Goal: Information Seeking & Learning: Learn about a topic

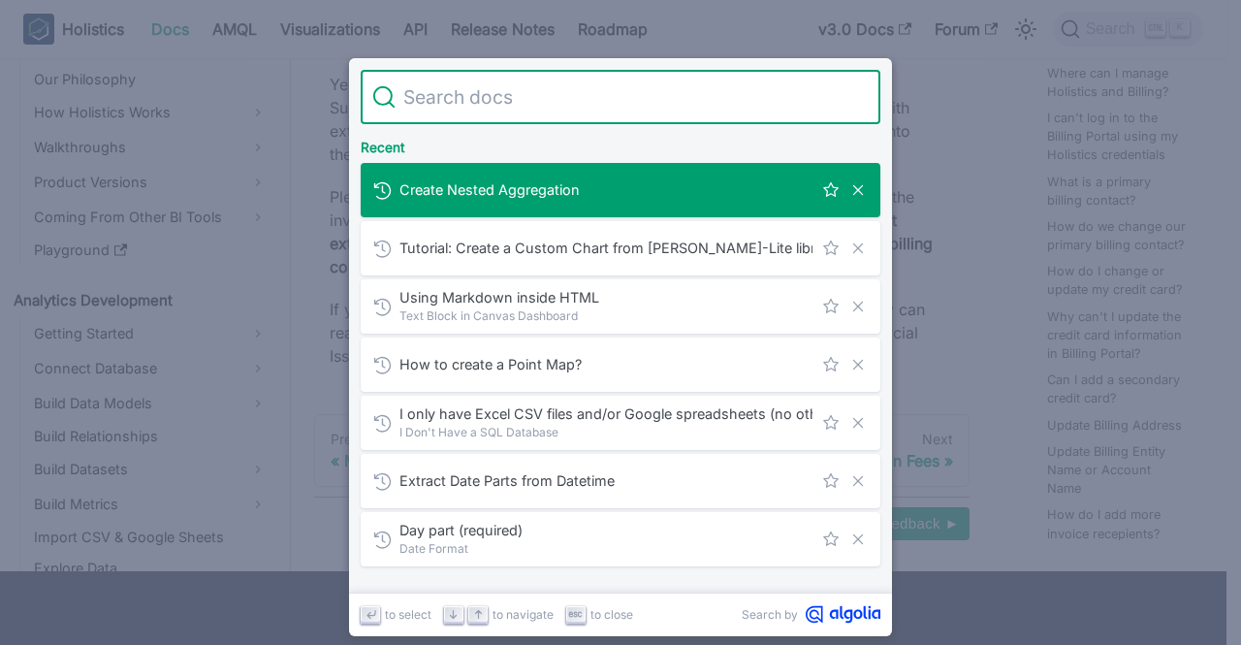
scroll to position [2231, 0]
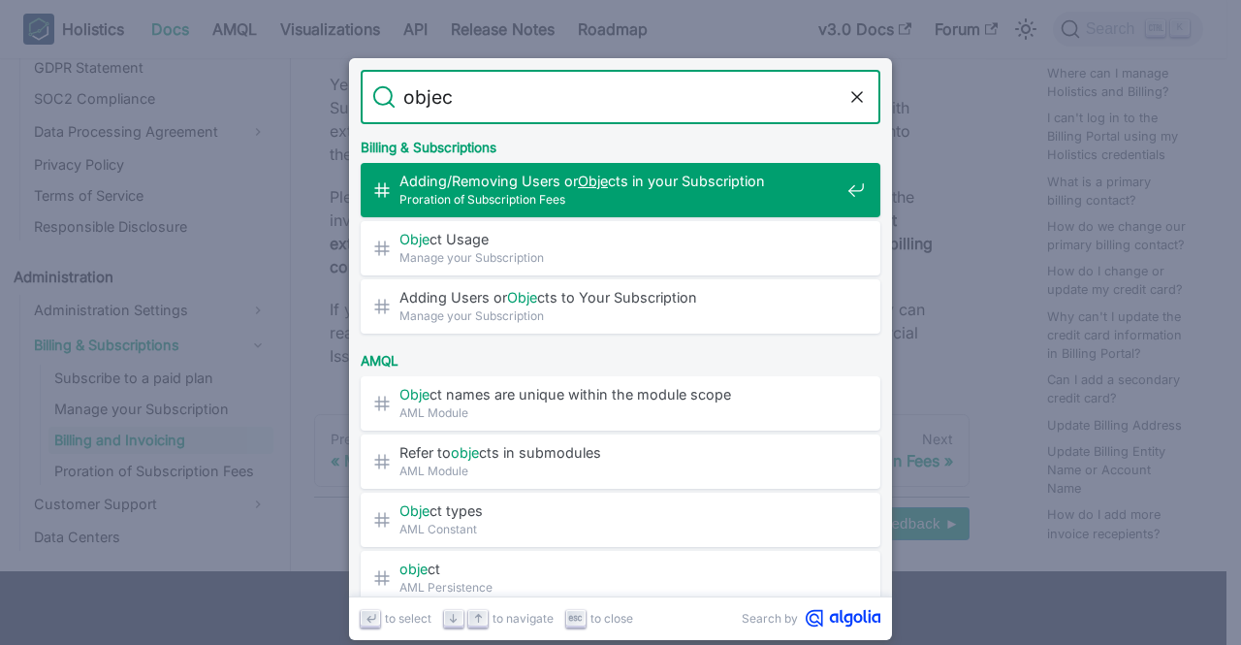
type input "object"
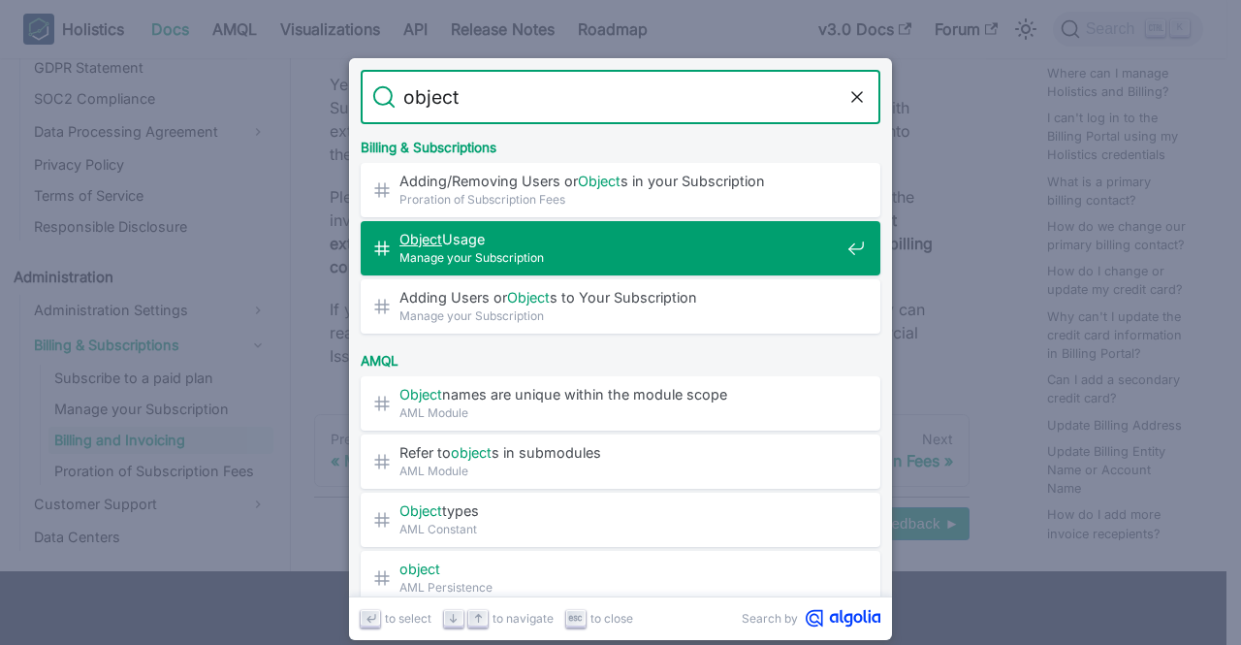
click at [661, 255] on span "Manage your Subscription" at bounding box center [620, 257] width 440 height 18
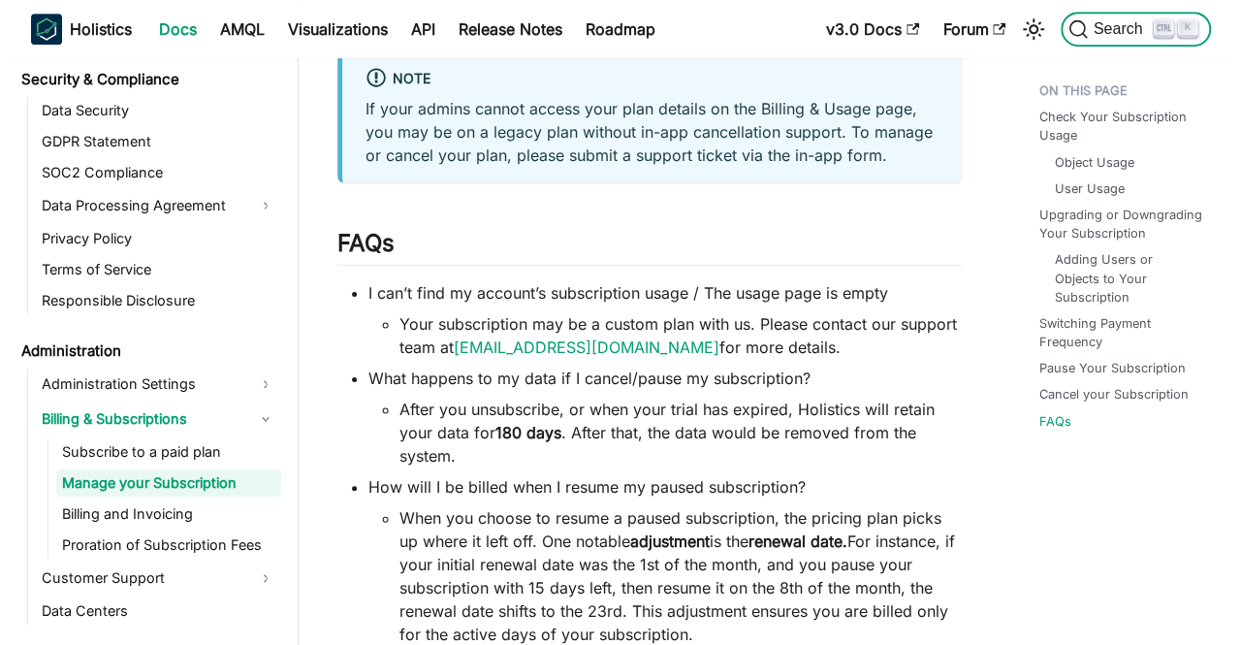
scroll to position [4170, 0]
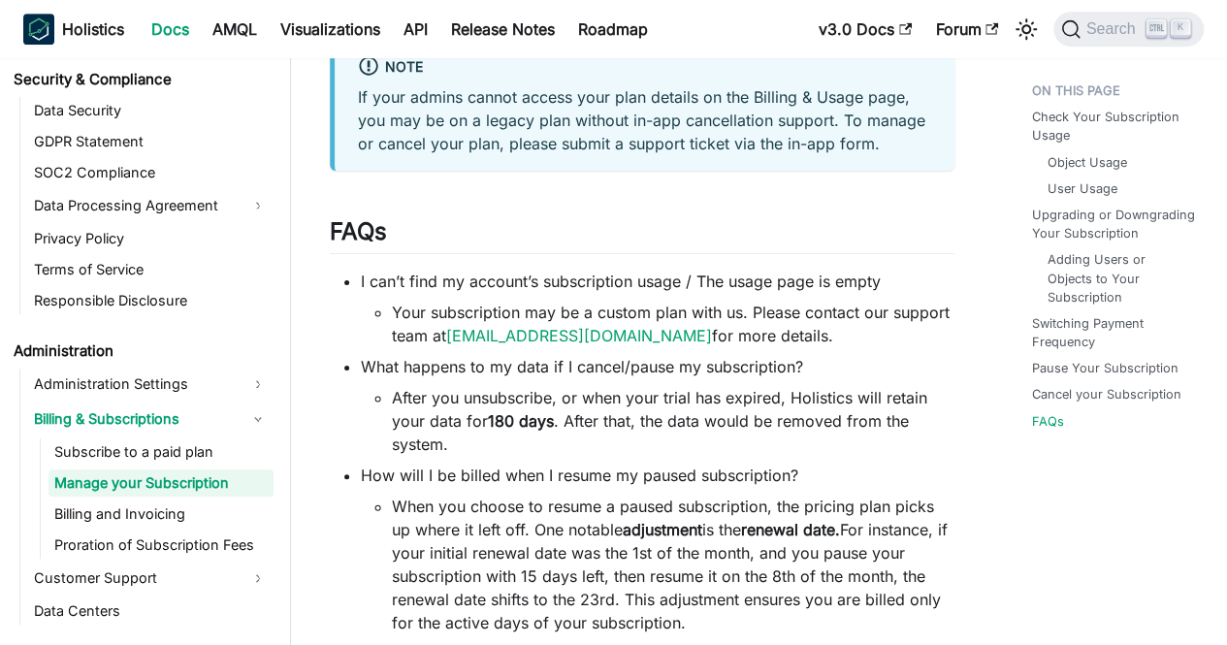
click at [1086, 48] on div "Search K" at bounding box center [1123, 29] width 162 height 43
click at [1092, 35] on span "Search" at bounding box center [1113, 28] width 67 height 17
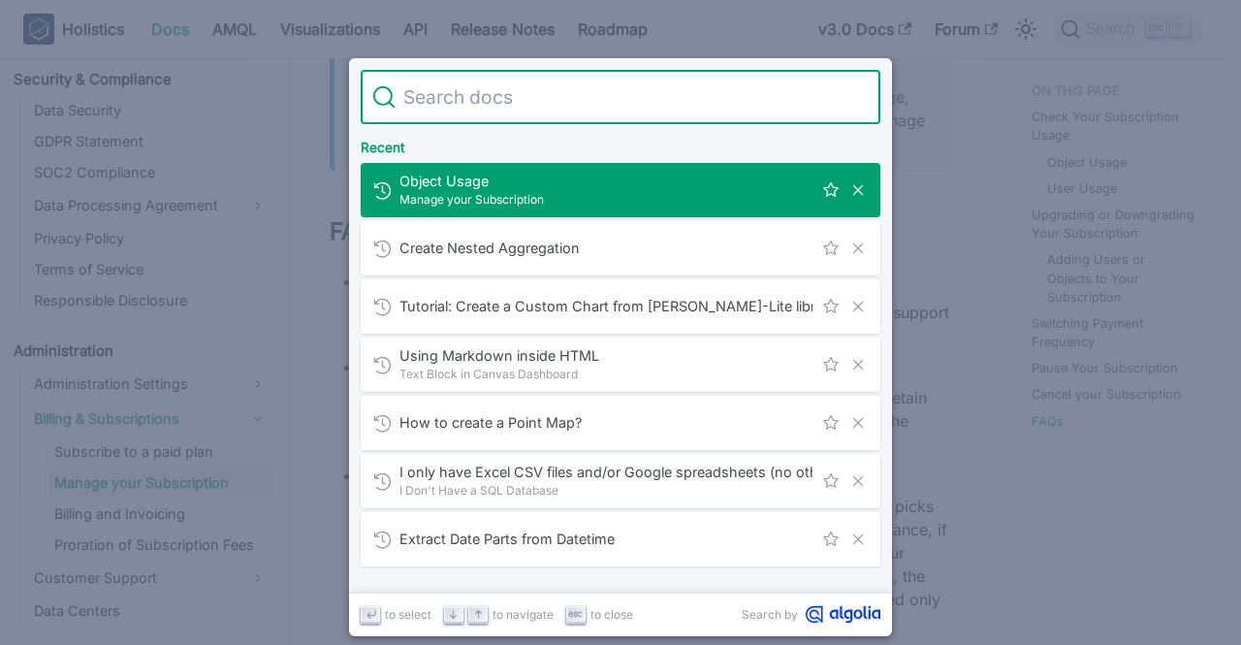
click at [607, 91] on input "Search" at bounding box center [632, 97] width 473 height 54
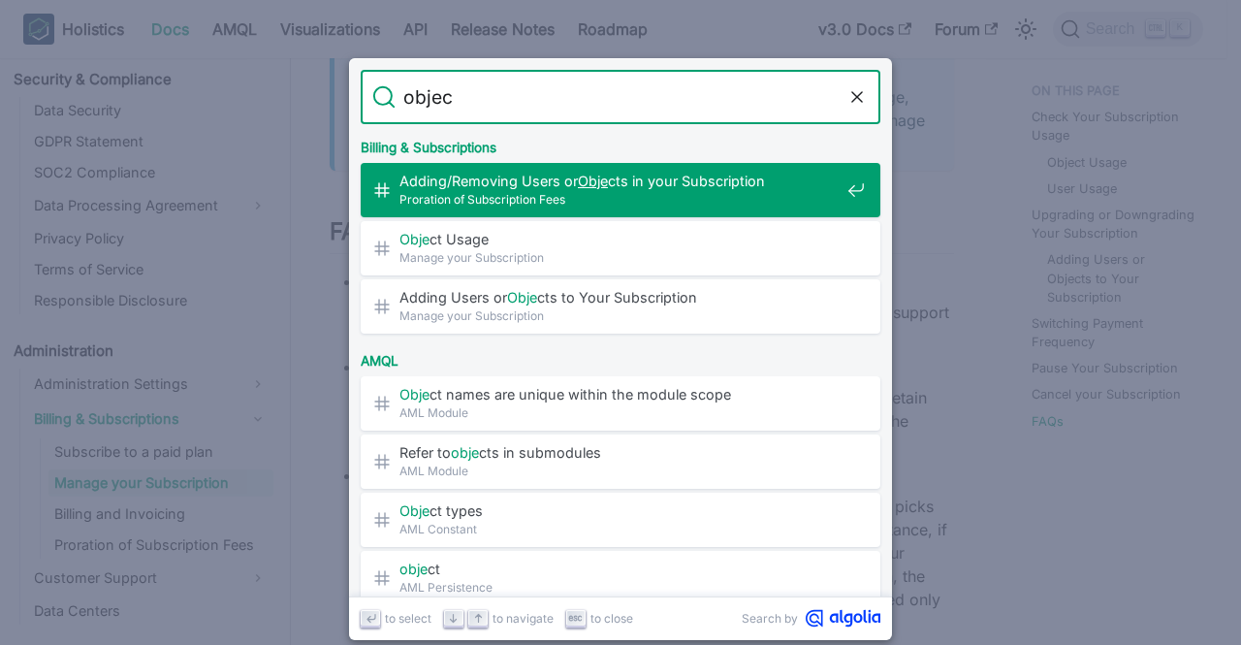
type input "object"
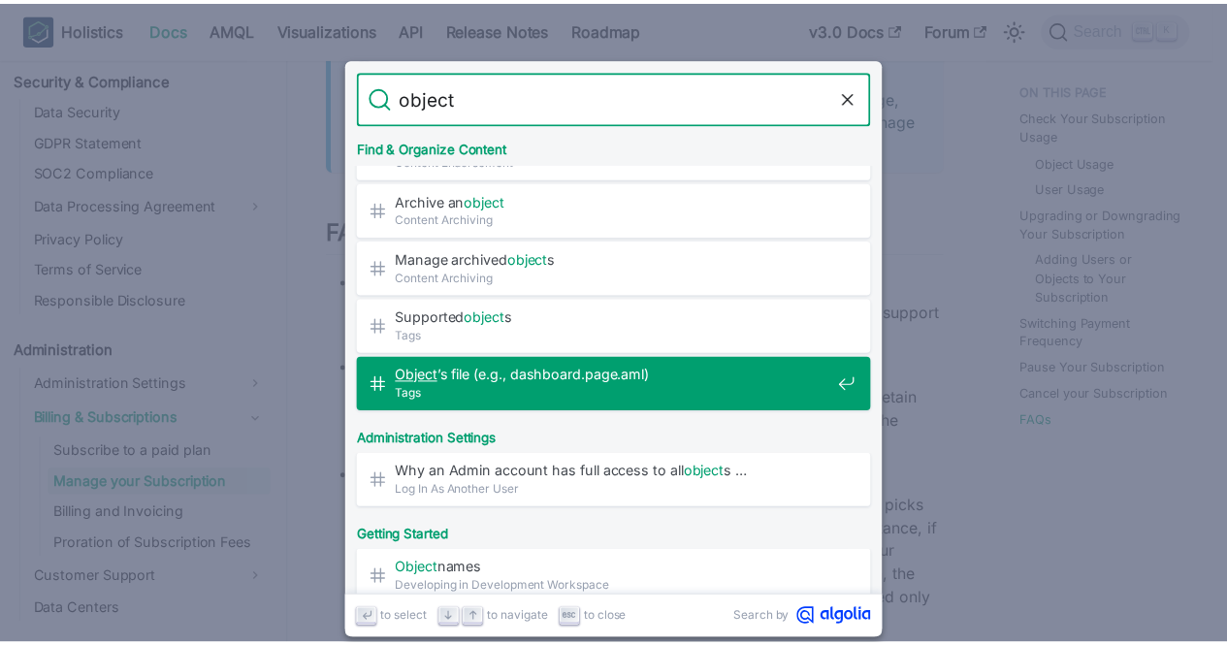
scroll to position [776, 0]
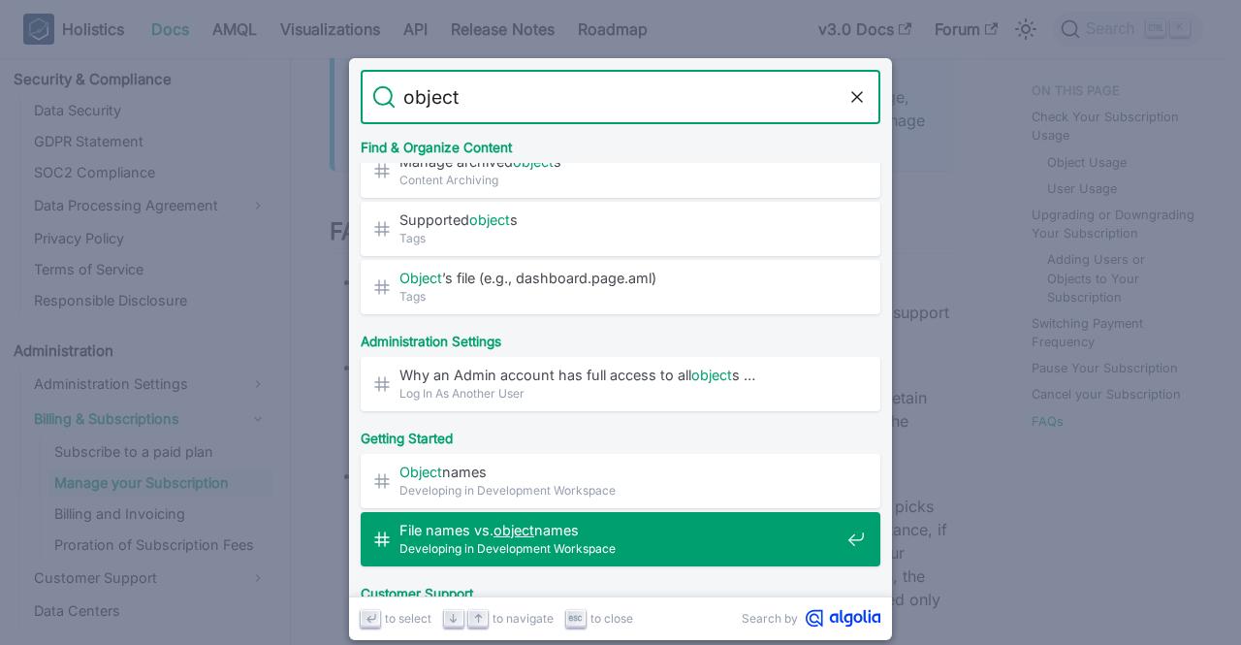
click at [661, 532] on span "File names vs. object names​" at bounding box center [620, 530] width 440 height 18
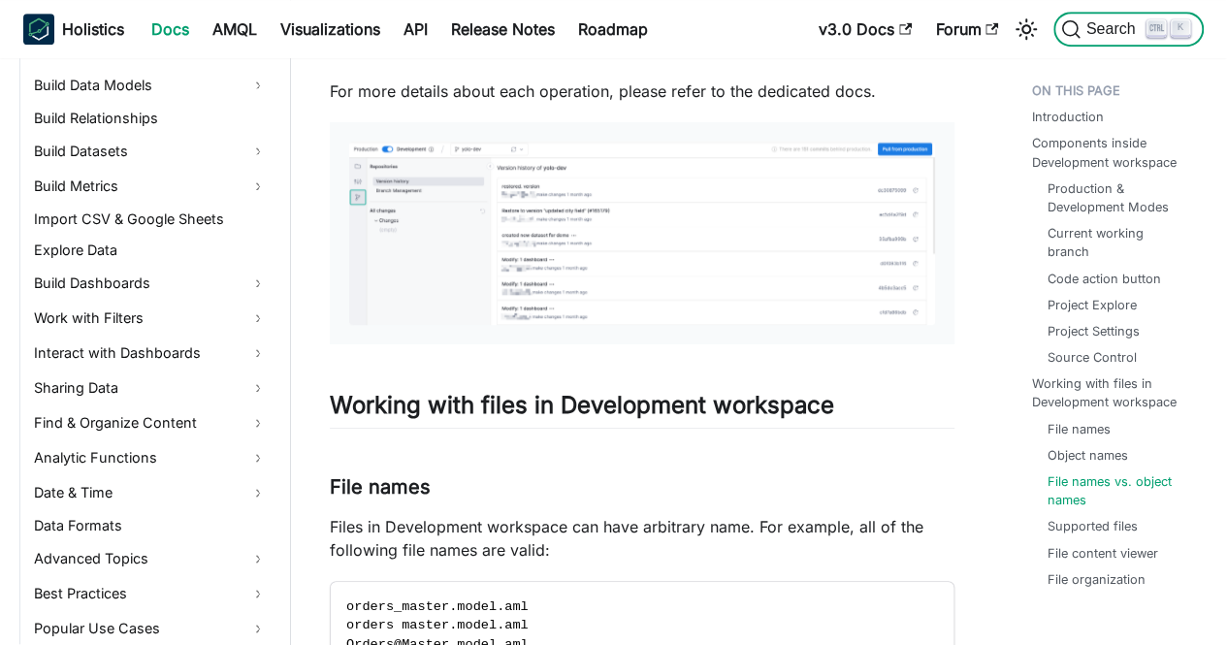
scroll to position [334, 0]
